Goal: Information Seeking & Learning: Learn about a topic

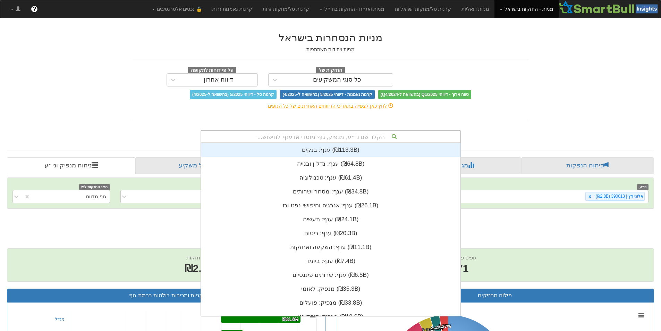
click at [365, 134] on div "הקלד שם ני״ע, מנפיק, גוף מוסדי או ענף לחיפוש..." at bounding box center [330, 136] width 259 height 12
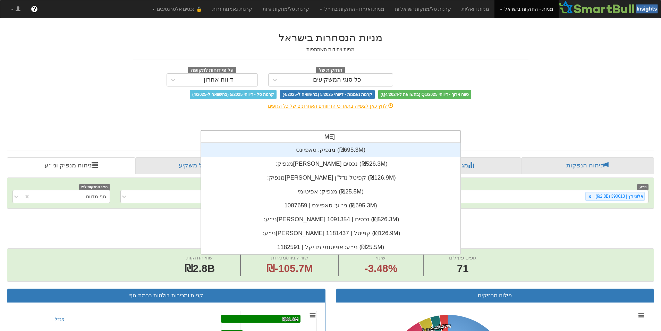
type input "[PERSON_NAME]"
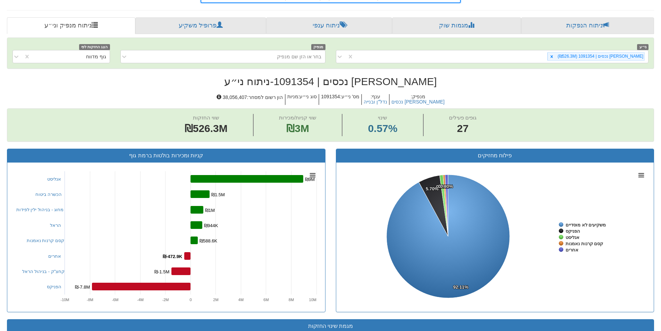
scroll to position [35, 0]
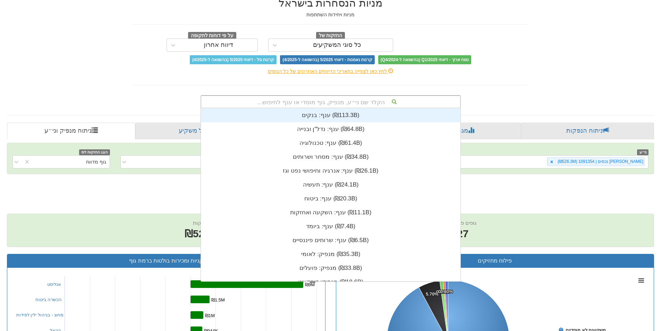
click at [380, 103] on div "הקלד שם ני״ע, מנפיק, גוף מוסדי או ענף לחיפוש..." at bounding box center [330, 102] width 259 height 12
type input "[PERSON_NAME]"
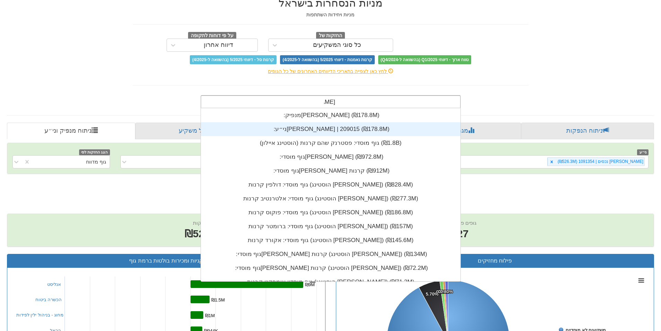
click at [374, 126] on div "ני״ע: ‏[PERSON_NAME] | 209015 ‎(₪178.8M)‎" at bounding box center [330, 129] width 259 height 14
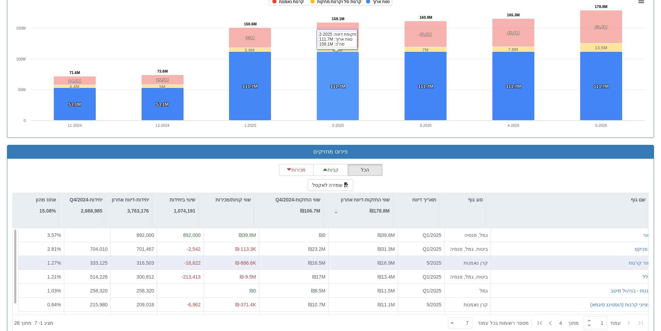
scroll to position [499, 0]
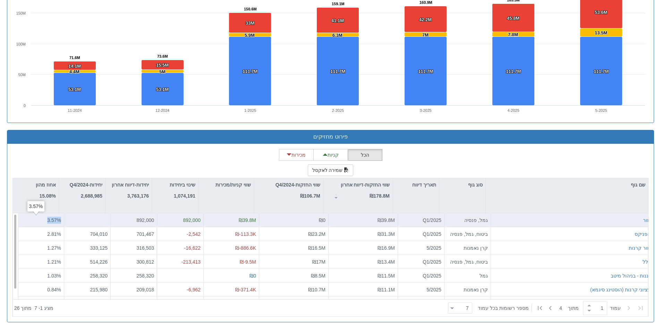
drag, startPoint x: 42, startPoint y: 220, endPoint x: 58, endPoint y: 221, distance: 16.7
click at [58, 221] on div "3.57 %" at bounding box center [41, 220] width 46 height 14
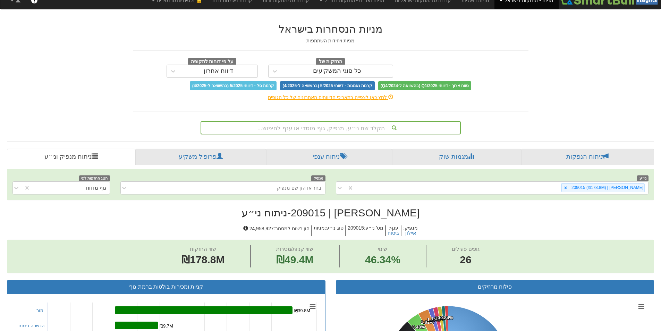
scroll to position [0, 0]
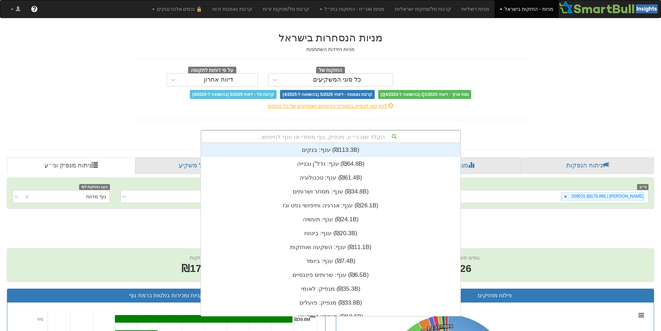
click at [404, 135] on div "הקלד שם ני״ע, מנפיק, גוף מוסדי או ענף לחיפוש..." at bounding box center [330, 136] width 259 height 12
type input "א"
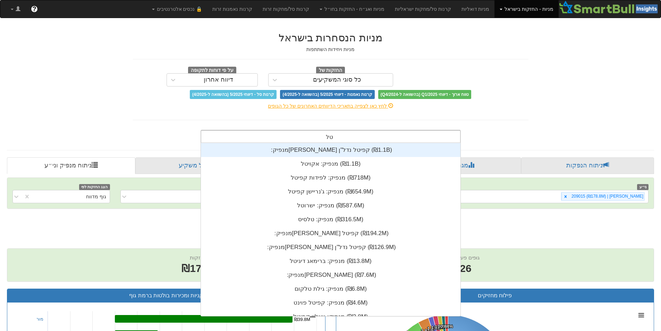
scroll to position [28, 0]
type input "טלסיס"
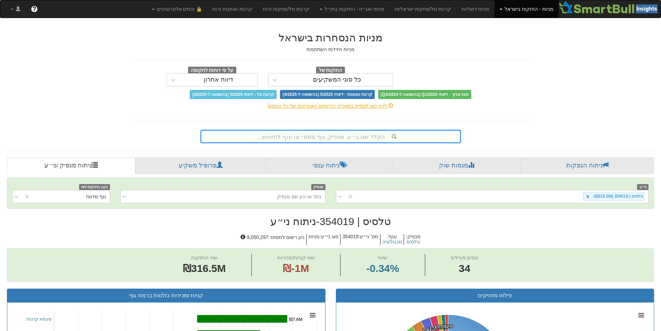
click at [361, 136] on div "הקלד שם ני״ע, מנפיק, גוף מוסדי או ענף לחיפוש..." at bounding box center [330, 136] width 259 height 12
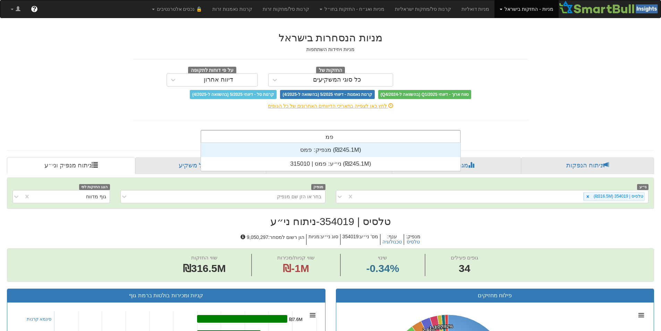
scroll to position [28, 0]
type input "פמס"
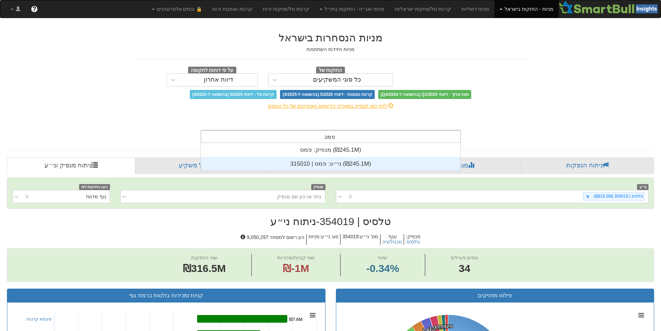
click at [332, 164] on div "ני״ע: ‏פמס | 315010 ‎(₪245.1M)‎" at bounding box center [330, 164] width 259 height 14
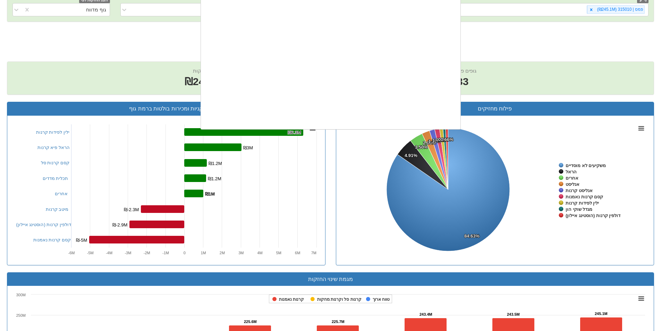
scroll to position [173, 0]
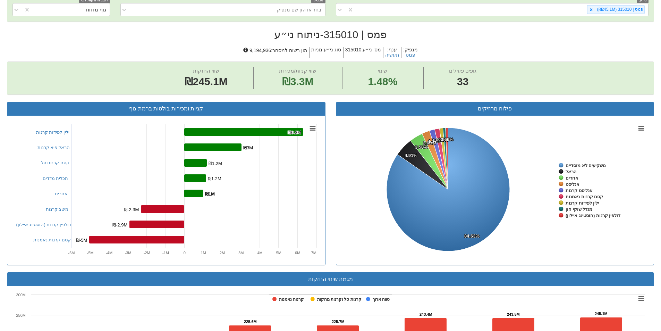
click at [220, 238] on rect at bounding box center [166, 190] width 307 height 139
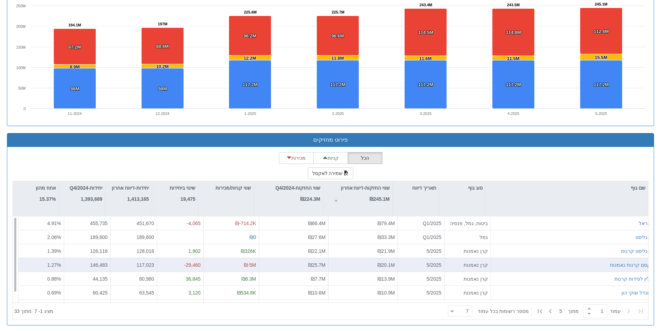
scroll to position [499, 0]
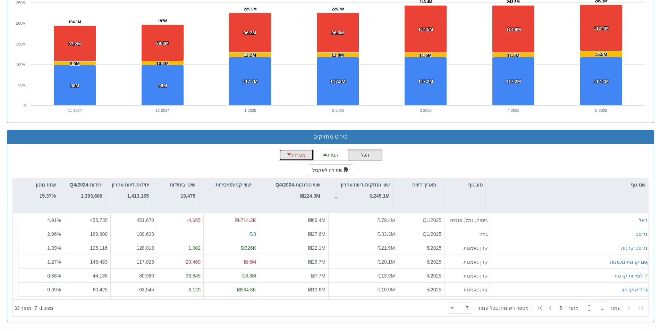
click at [298, 157] on button "מכירות" at bounding box center [296, 155] width 35 height 12
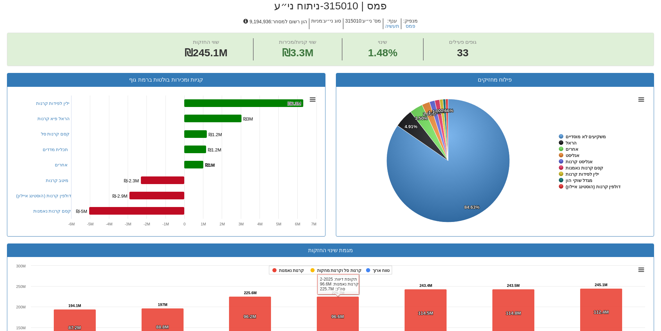
scroll to position [83, 0]
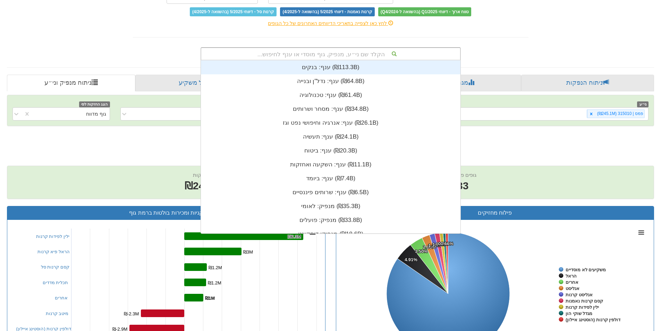
click at [354, 57] on div "הקלד שם ני״ע, מנפיק, גוף מוסדי או ענף לחיפוש..." at bounding box center [330, 54] width 259 height 12
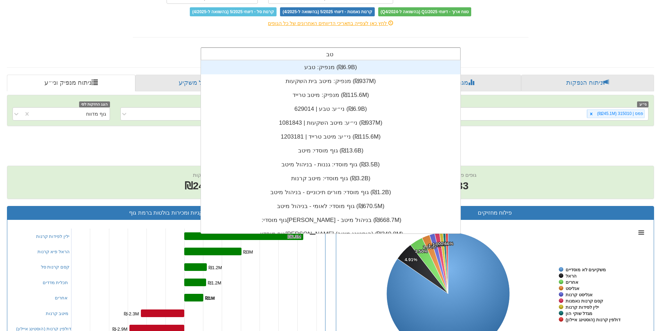
type input "טבע"
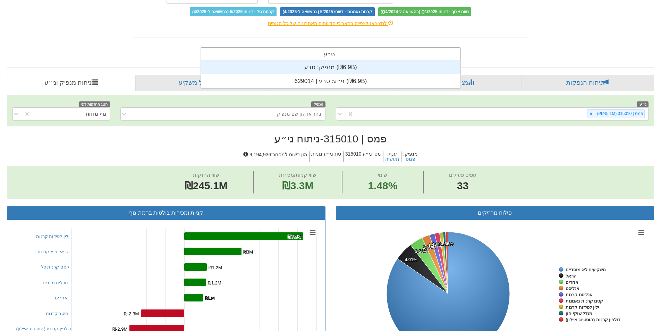
scroll to position [28, 0]
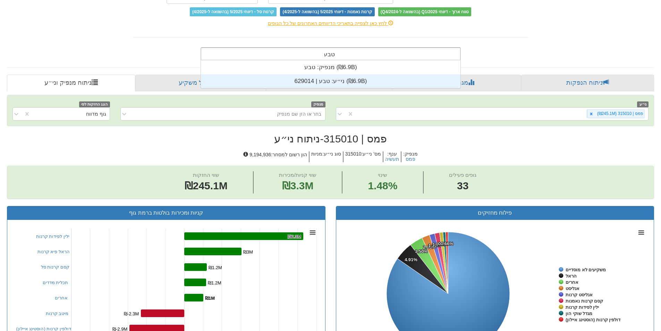
click at [346, 78] on div "ני״ע: ‏טבע | 629014 ‎(₪6.9B)‎" at bounding box center [330, 81] width 259 height 14
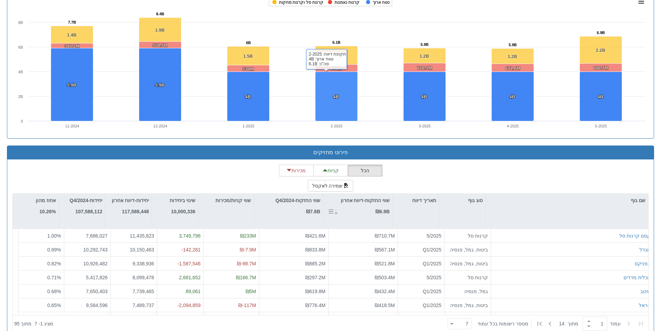
scroll to position [499, 0]
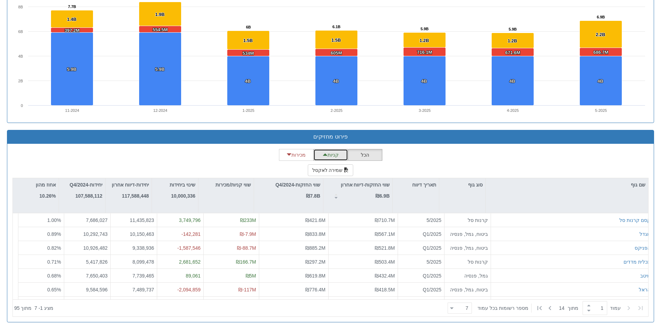
click at [337, 154] on button "קניות" at bounding box center [330, 155] width 35 height 12
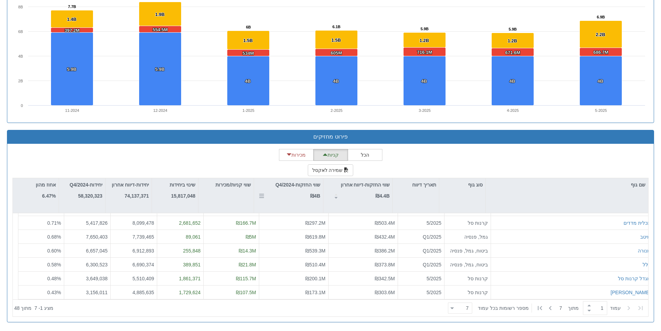
click at [307, 201] on div "שווי החזקות-Q4/2024 ₪4B" at bounding box center [288, 190] width 69 height 25
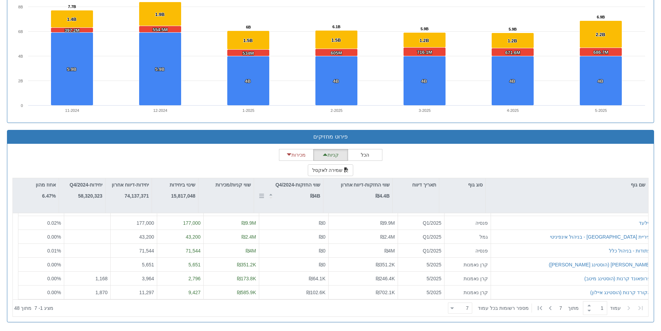
click at [307, 201] on div "שווי החזקות-Q4/2024 ₪4B" at bounding box center [288, 190] width 69 height 25
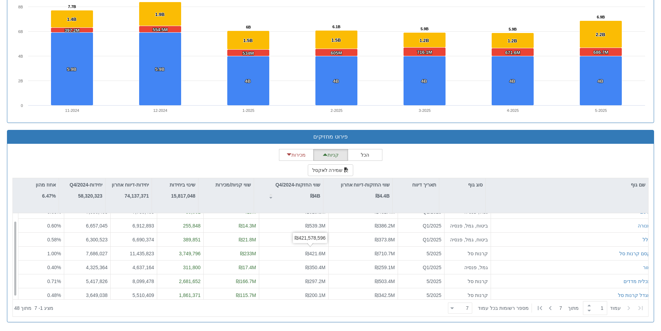
scroll to position [0, 0]
